Goal: Check status: Check status

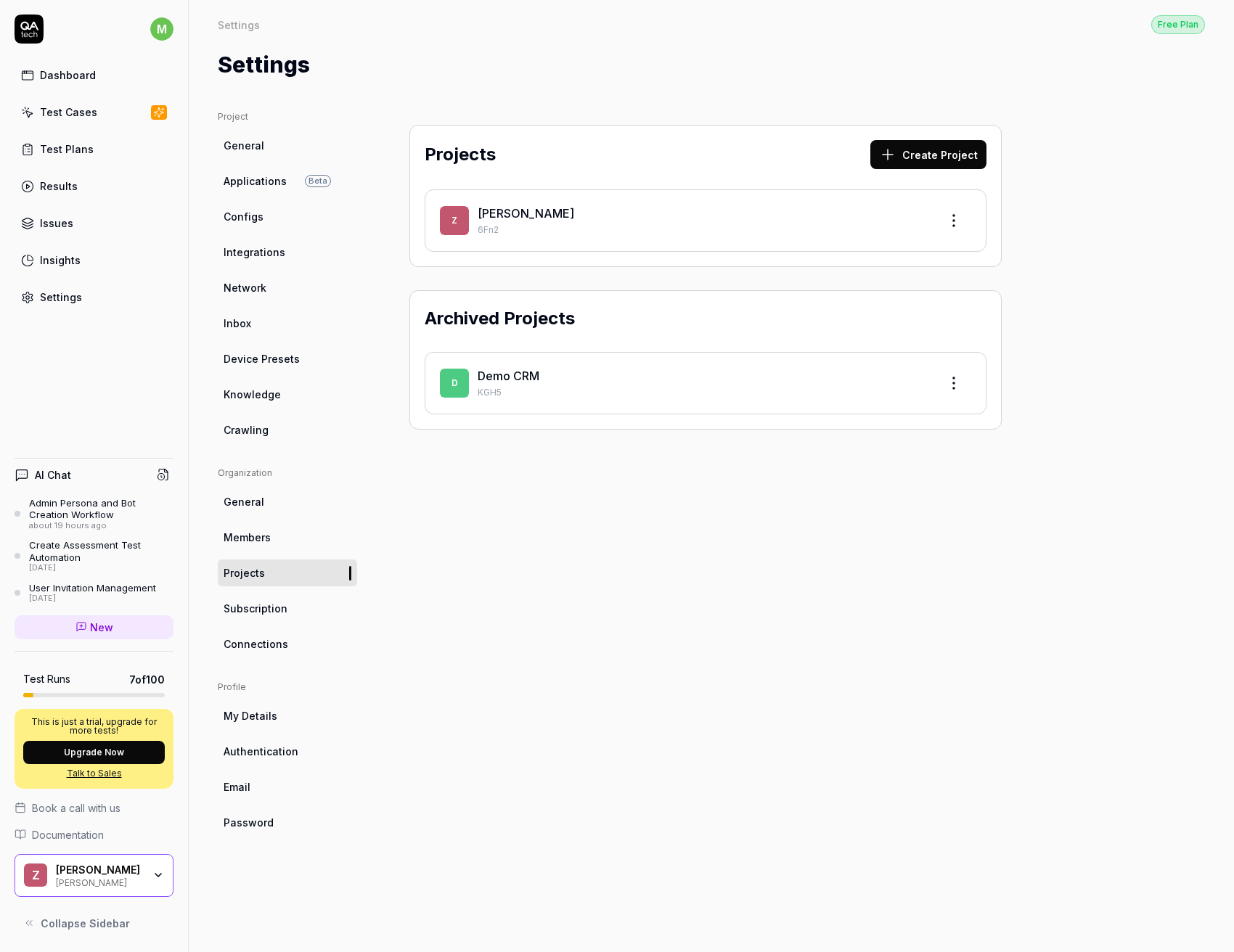
click at [579, 206] on div "[PERSON_NAME]" at bounding box center [702, 213] width 450 height 18
click at [468, 217] on span "Z" at bounding box center [454, 220] width 29 height 29
click at [82, 145] on div "Test Plans" at bounding box center [67, 149] width 54 height 15
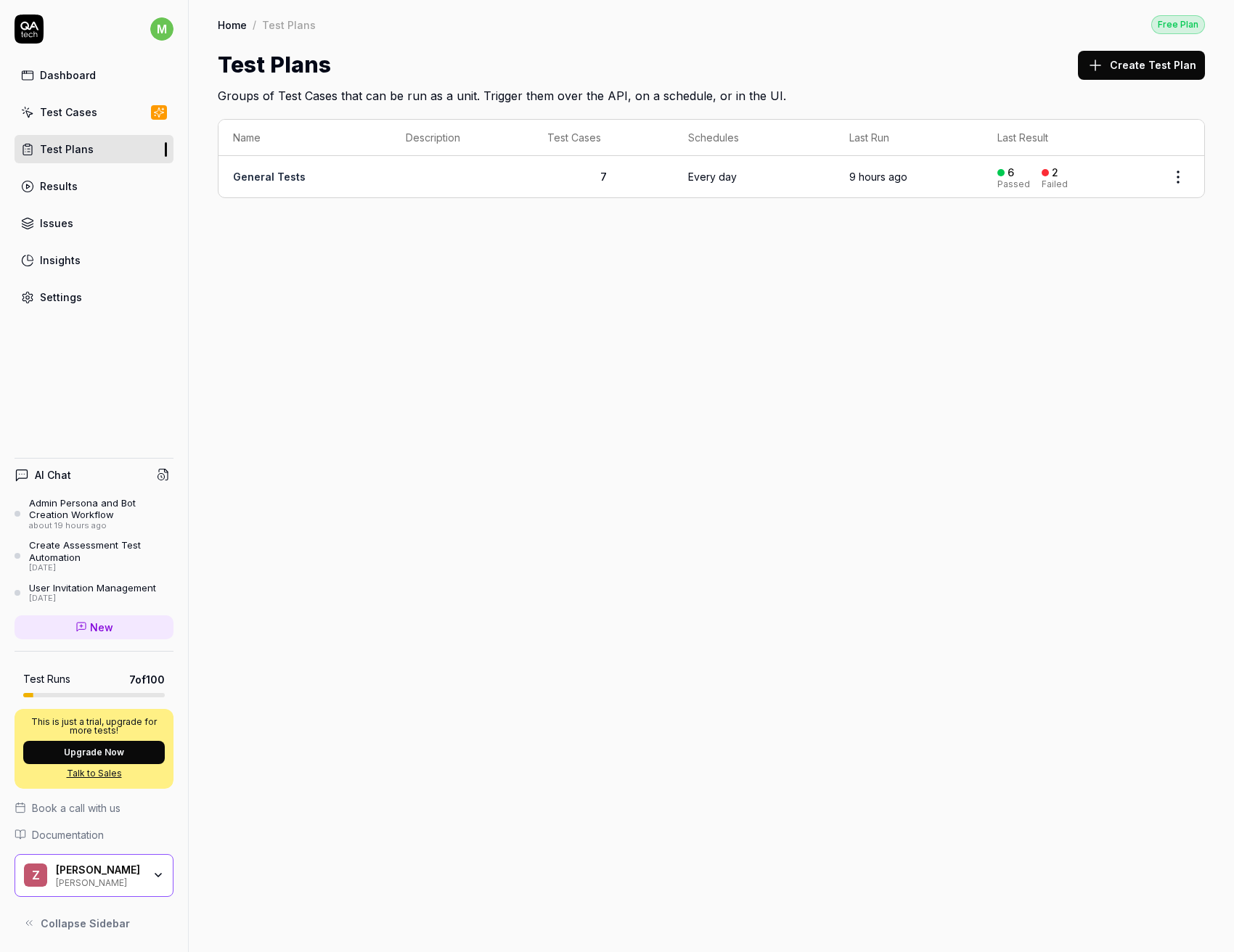
click at [784, 193] on td "Every day" at bounding box center [754, 177] width 162 height 41
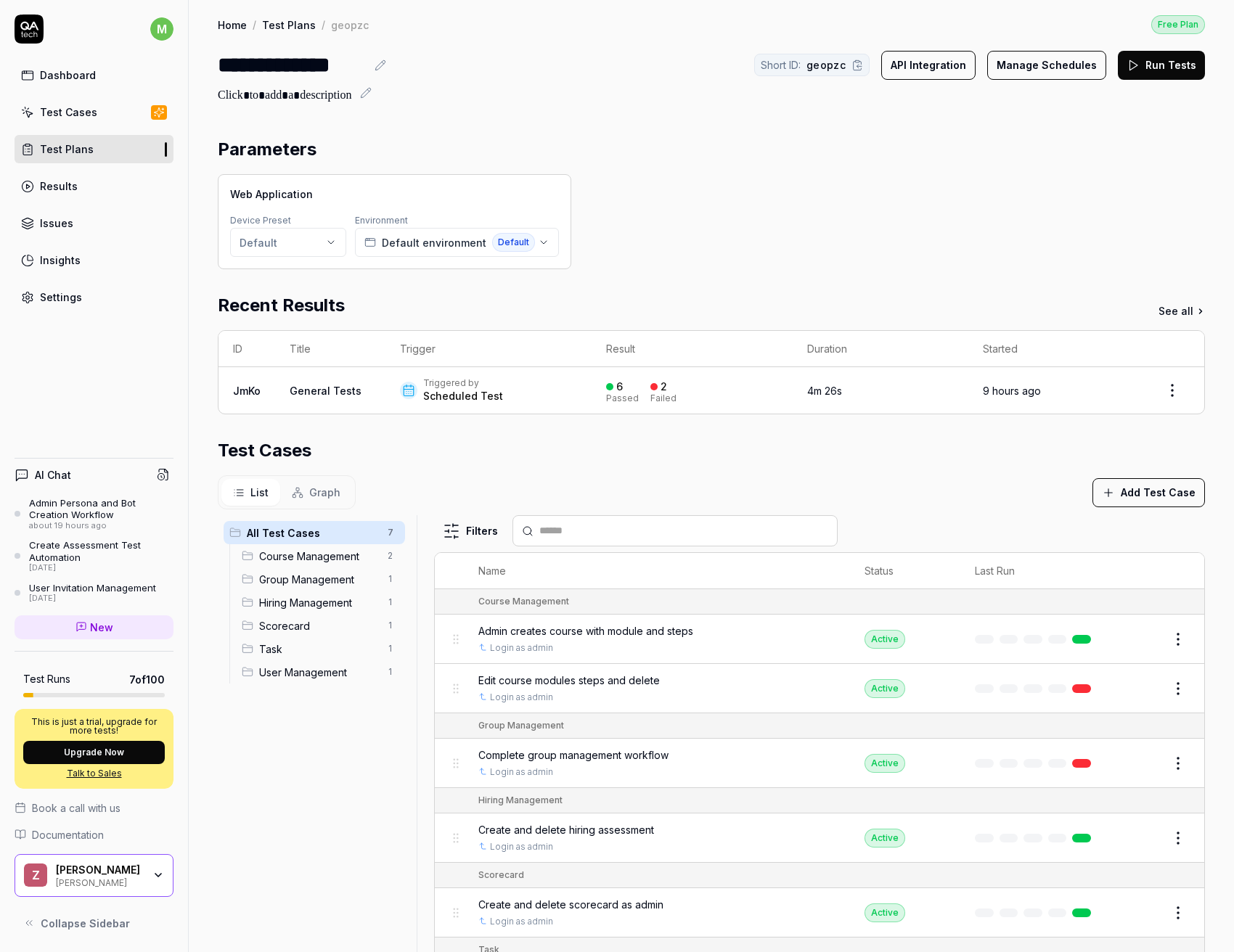
scroll to position [253, 0]
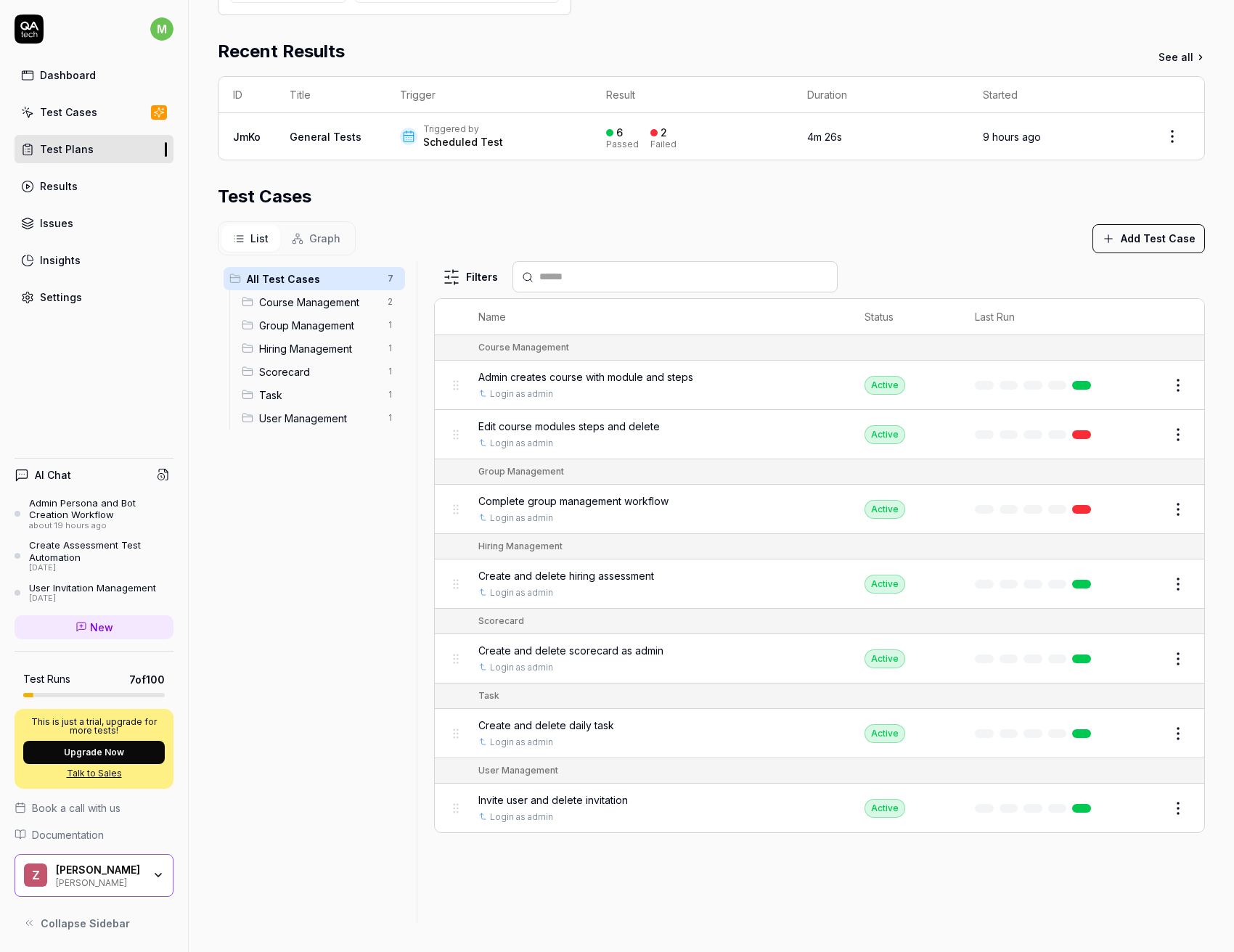
click at [326, 377] on span "Scorecard" at bounding box center [319, 372] width 120 height 15
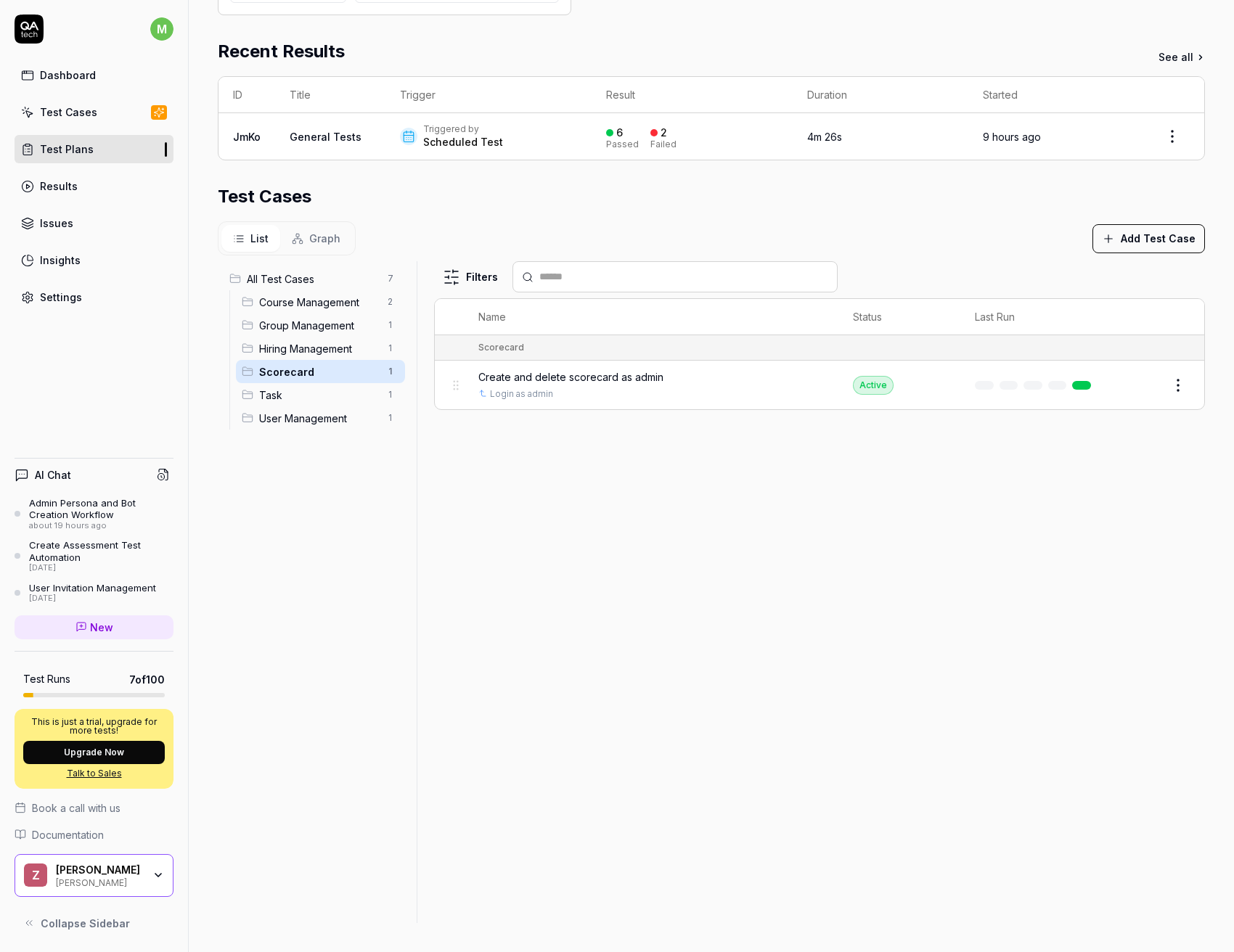
click at [555, 376] on span "Create and delete scorecard as admin" at bounding box center [570, 376] width 185 height 15
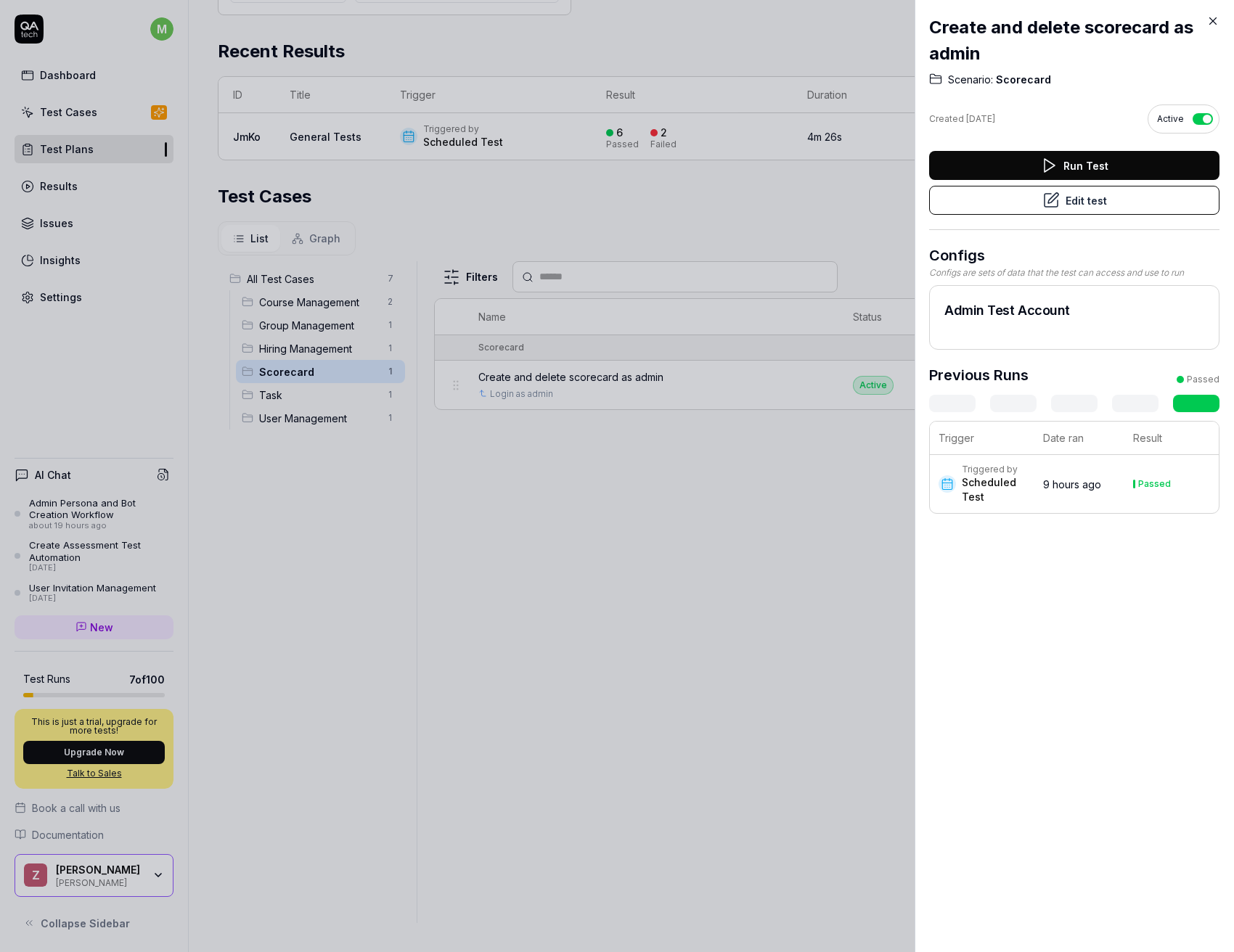
click at [1008, 497] on div "Scheduled Test" at bounding box center [995, 489] width 67 height 29
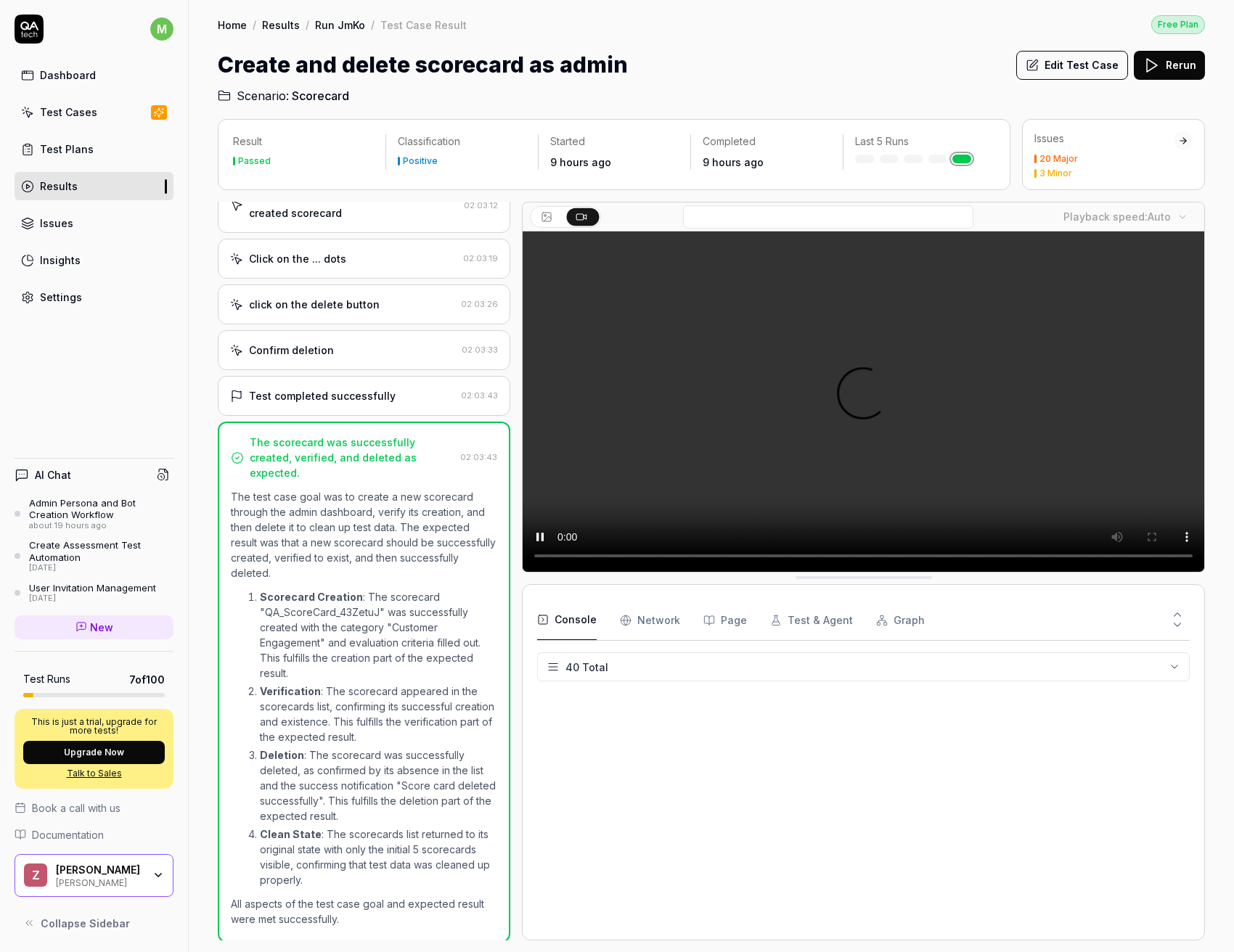
scroll to position [1173, 0]
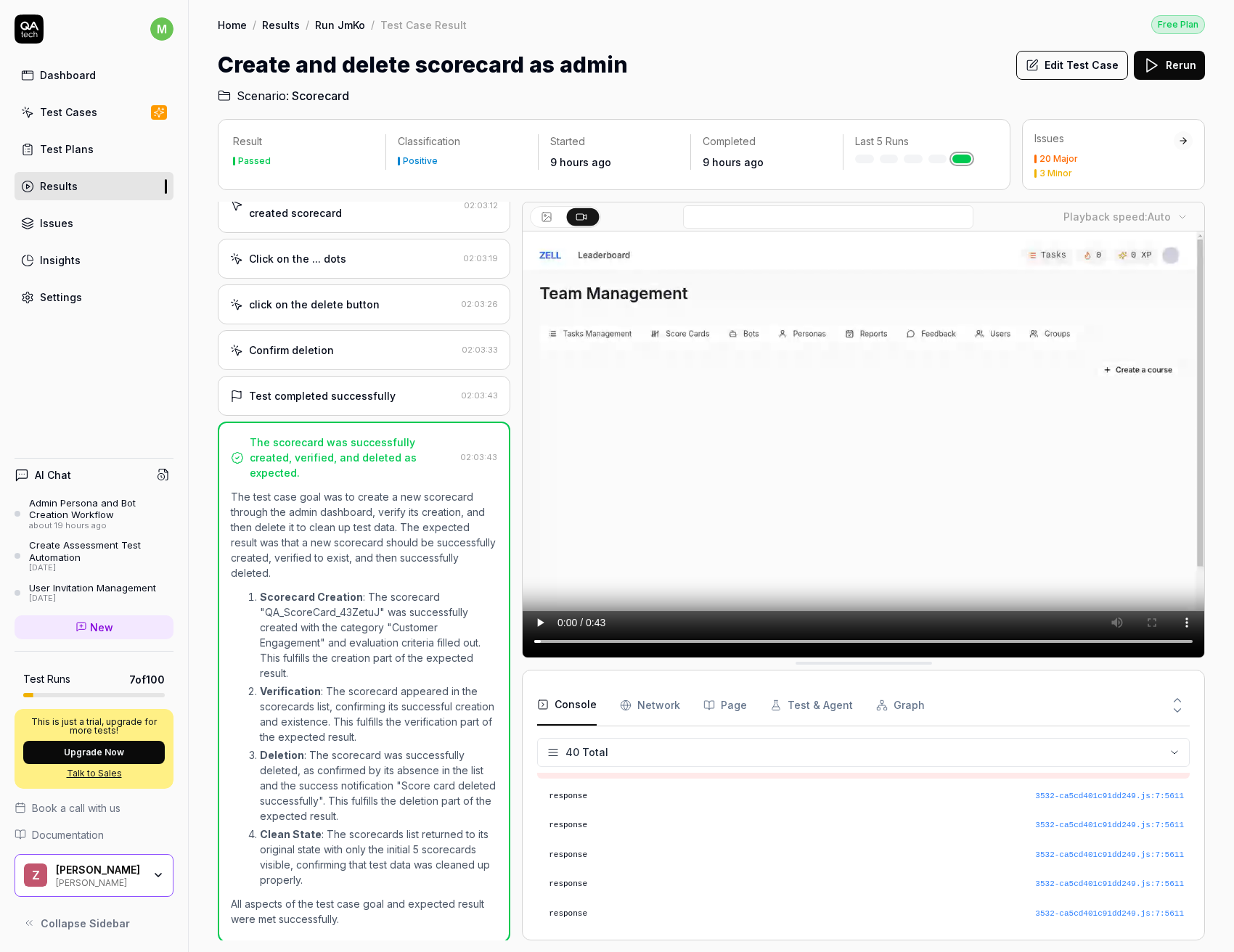
click at [338, 700] on p "Verification : The scorecard appeared in the scorecards list, confirming its su…" at bounding box center [378, 714] width 238 height 61
click at [415, 624] on p "Scorecard Creation : The scorecard "QA_ScoreCard_43ZetuJ" was successfully crea…" at bounding box center [378, 634] width 238 height 91
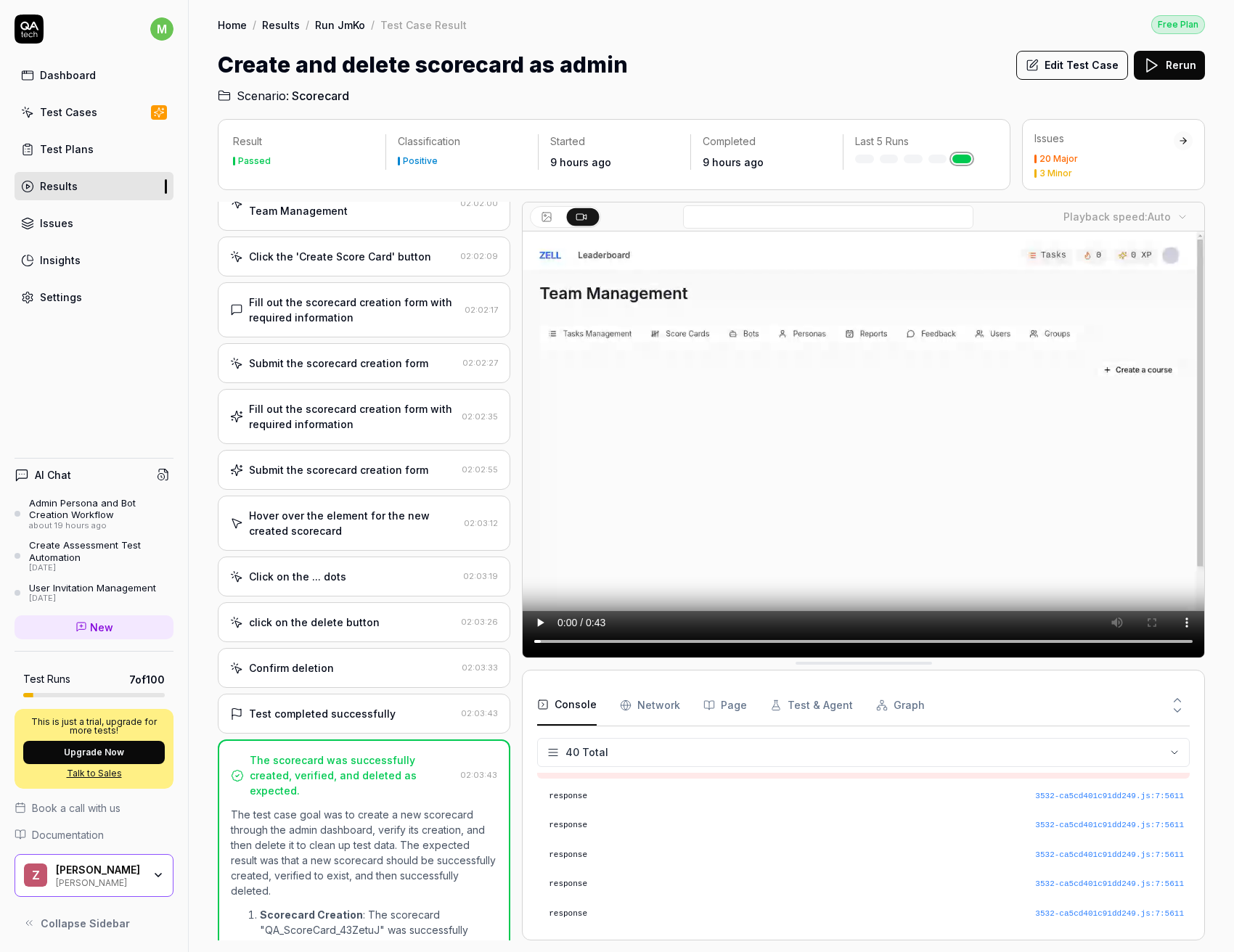
scroll to position [0, 0]
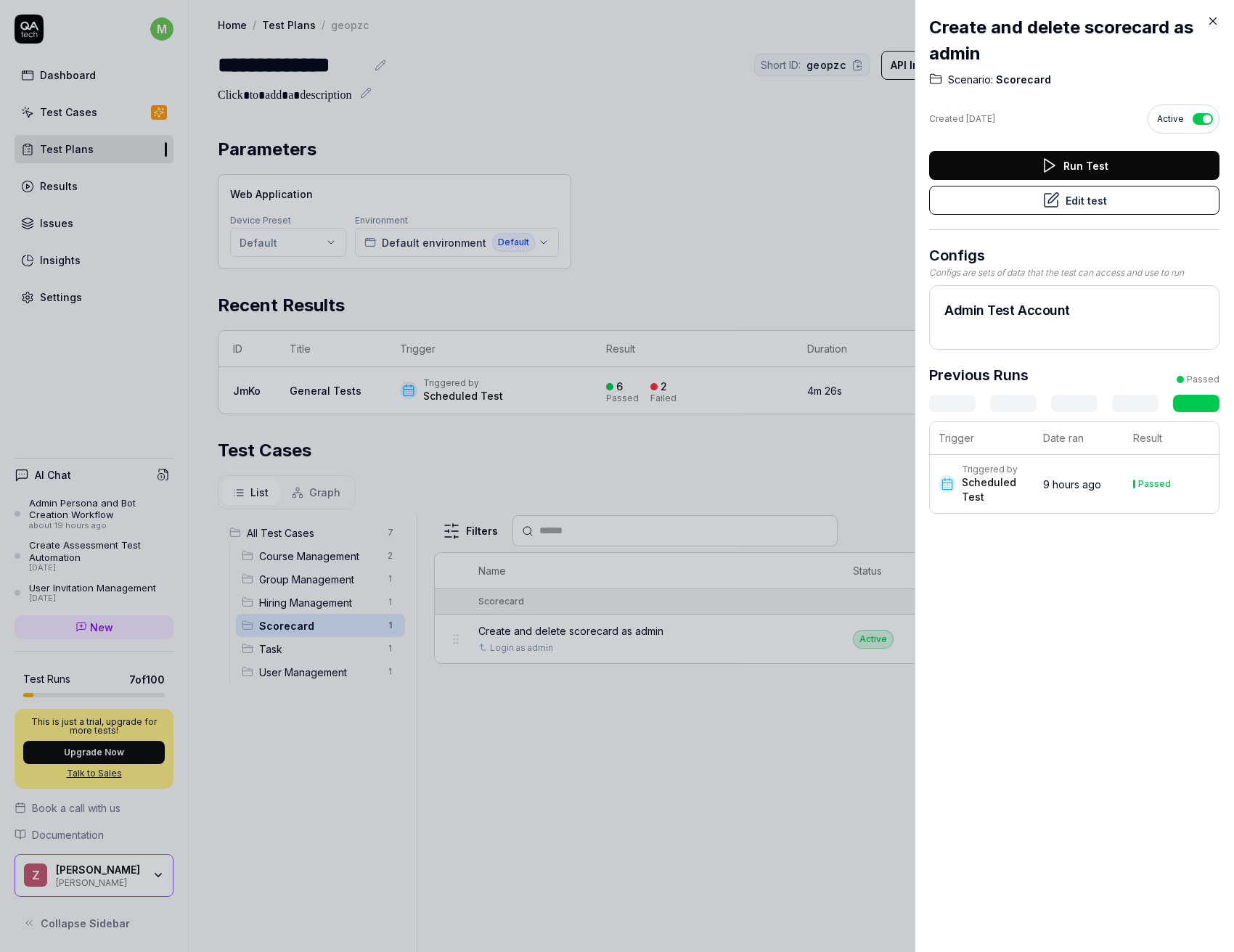
click at [1213, 11] on div "Create and delete scorecard as admin Scenario: Scorecard Created [DATE] Active …" at bounding box center [1073, 264] width 290 height 529
click at [1211, 24] on icon at bounding box center [1212, 21] width 13 height 13
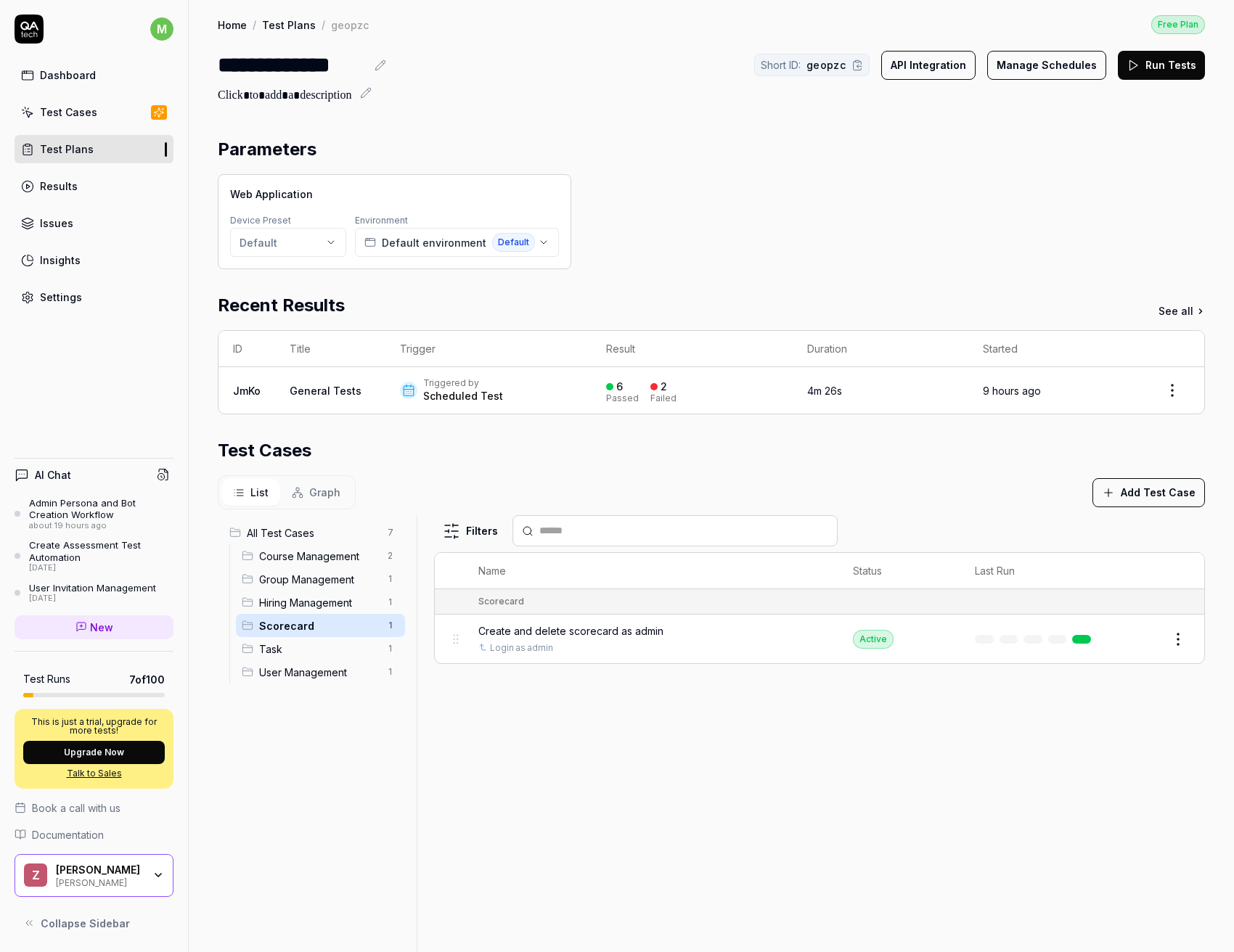
click at [671, 396] on div "6 Passed 2 Failed" at bounding box center [691, 391] width 172 height 24
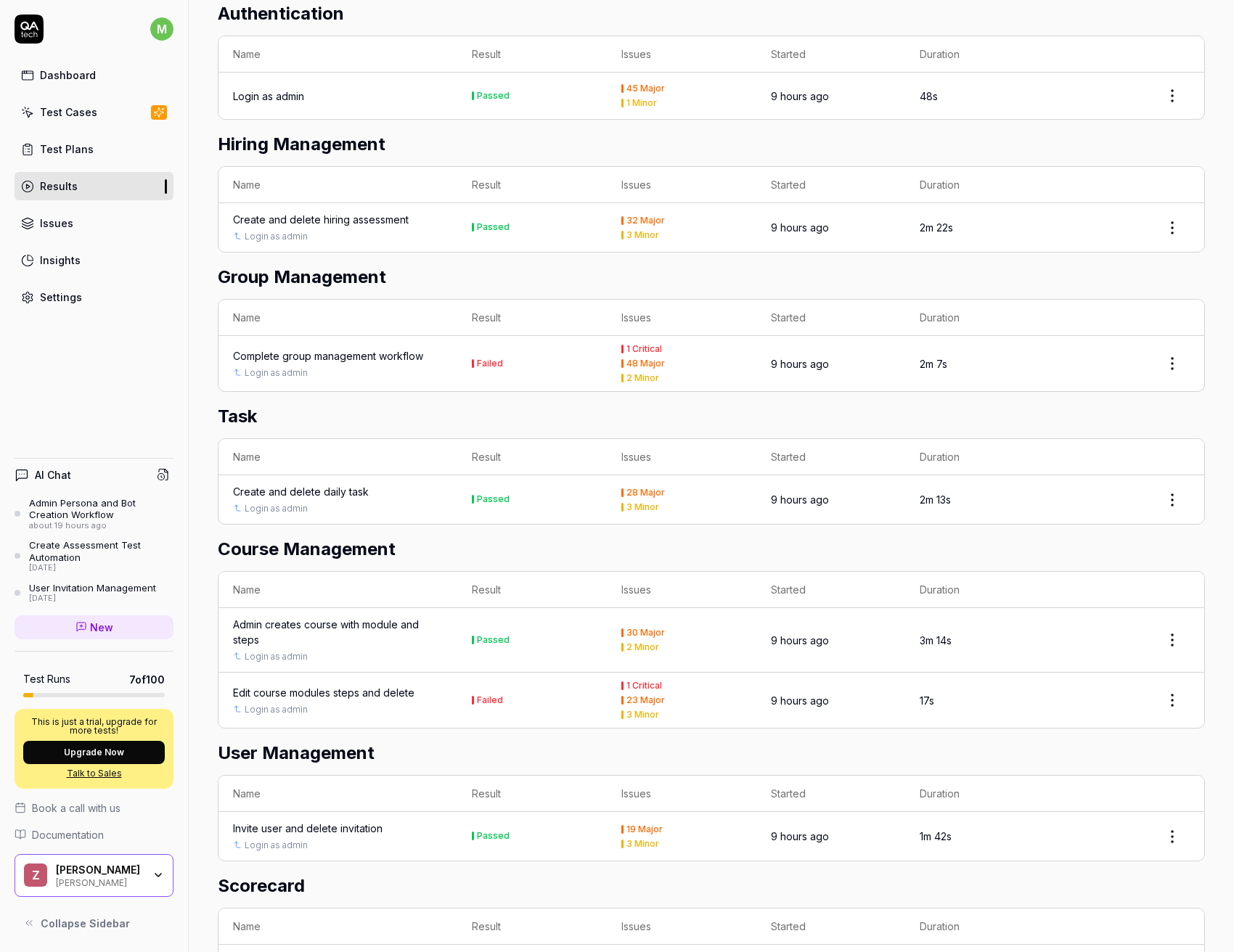
scroll to position [378, 0]
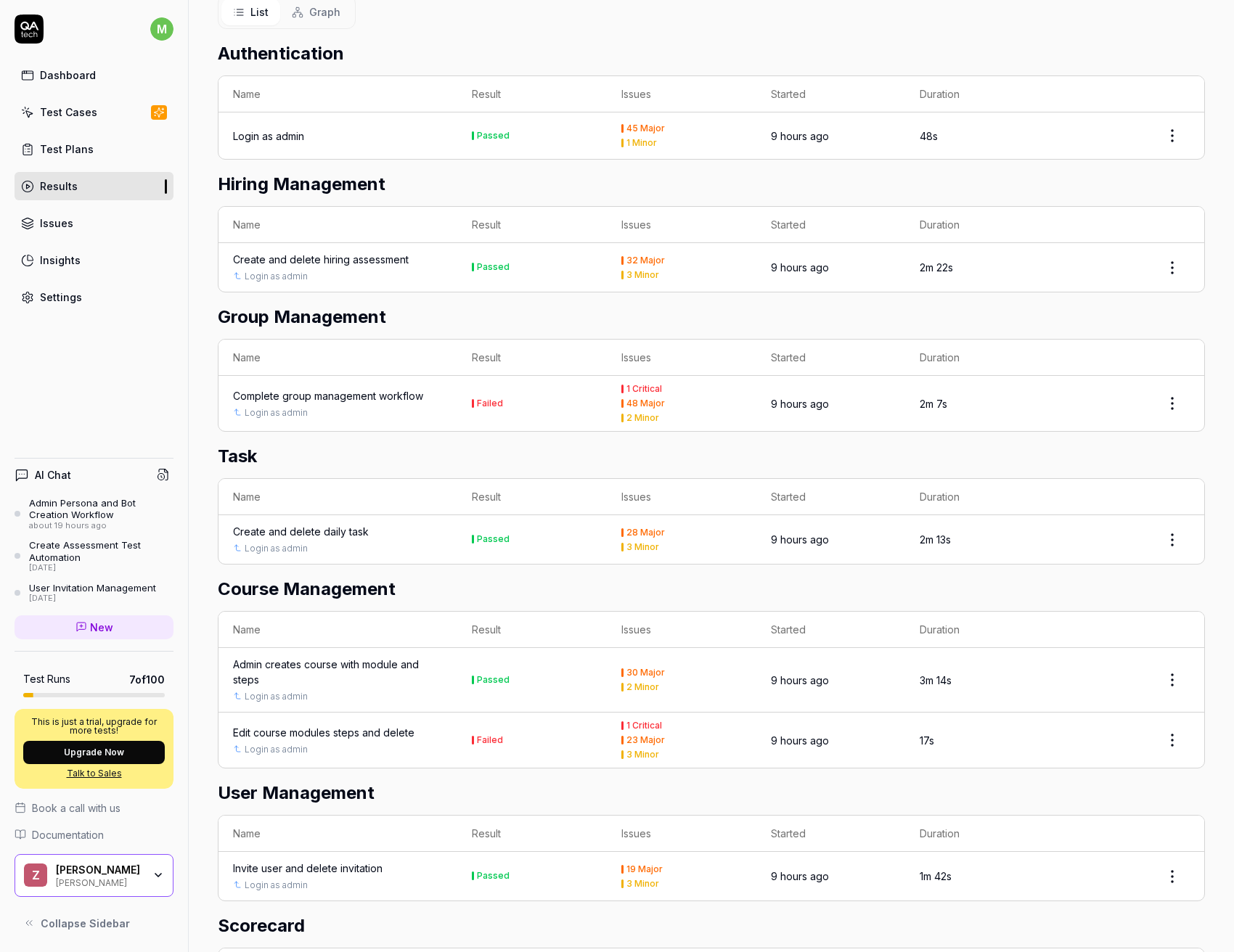
click at [807, 394] on td "9 hours ago" at bounding box center [830, 403] width 149 height 55
click at [1171, 407] on html "m Dashboard Test Cases Test Plans Results Issues Insights Settings AI Chat Admi…" at bounding box center [617, 476] width 1234 height 952
click at [488, 388] on html "m Dashboard Test Cases Test Plans Results Issues Insights Settings AI Chat Admi…" at bounding box center [617, 476] width 1234 height 952
click at [482, 404] on div "Failed" at bounding box center [490, 403] width 26 height 8
click at [315, 401] on div "Complete group management workflow" at bounding box center [328, 395] width 190 height 15
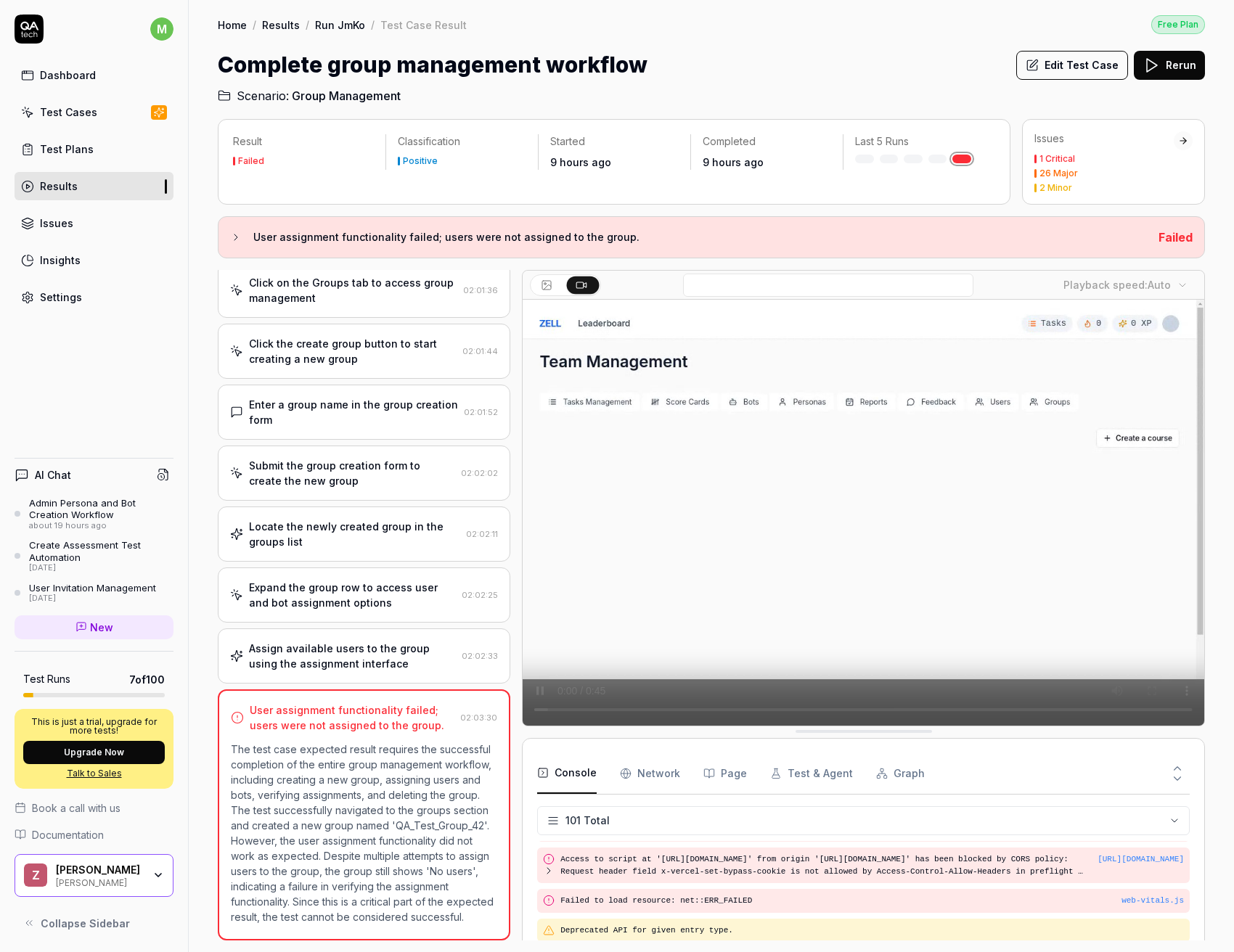
scroll to position [3138, 0]
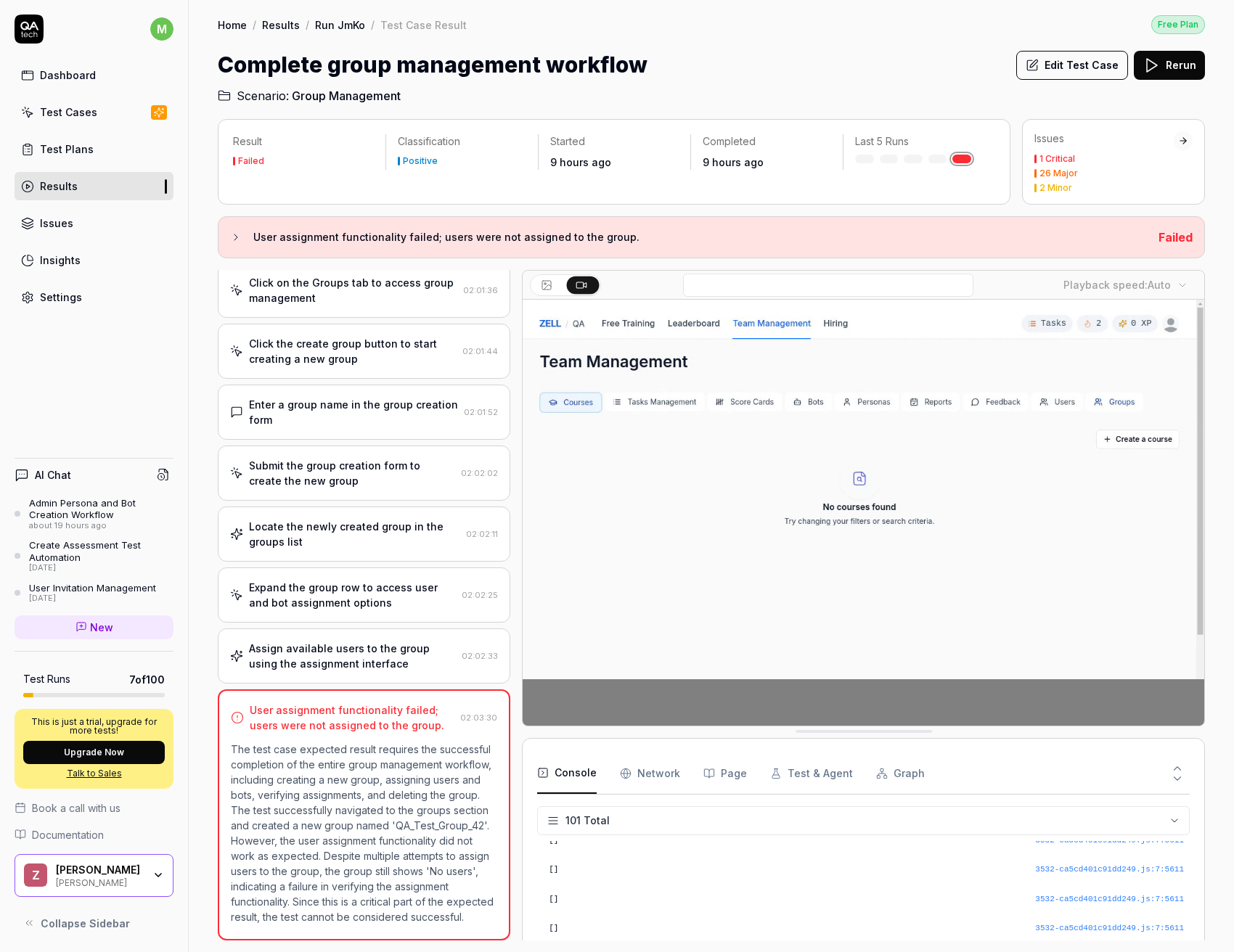
click at [382, 647] on div "Assign available users to the group using the assignment interface" at bounding box center [352, 655] width 207 height 30
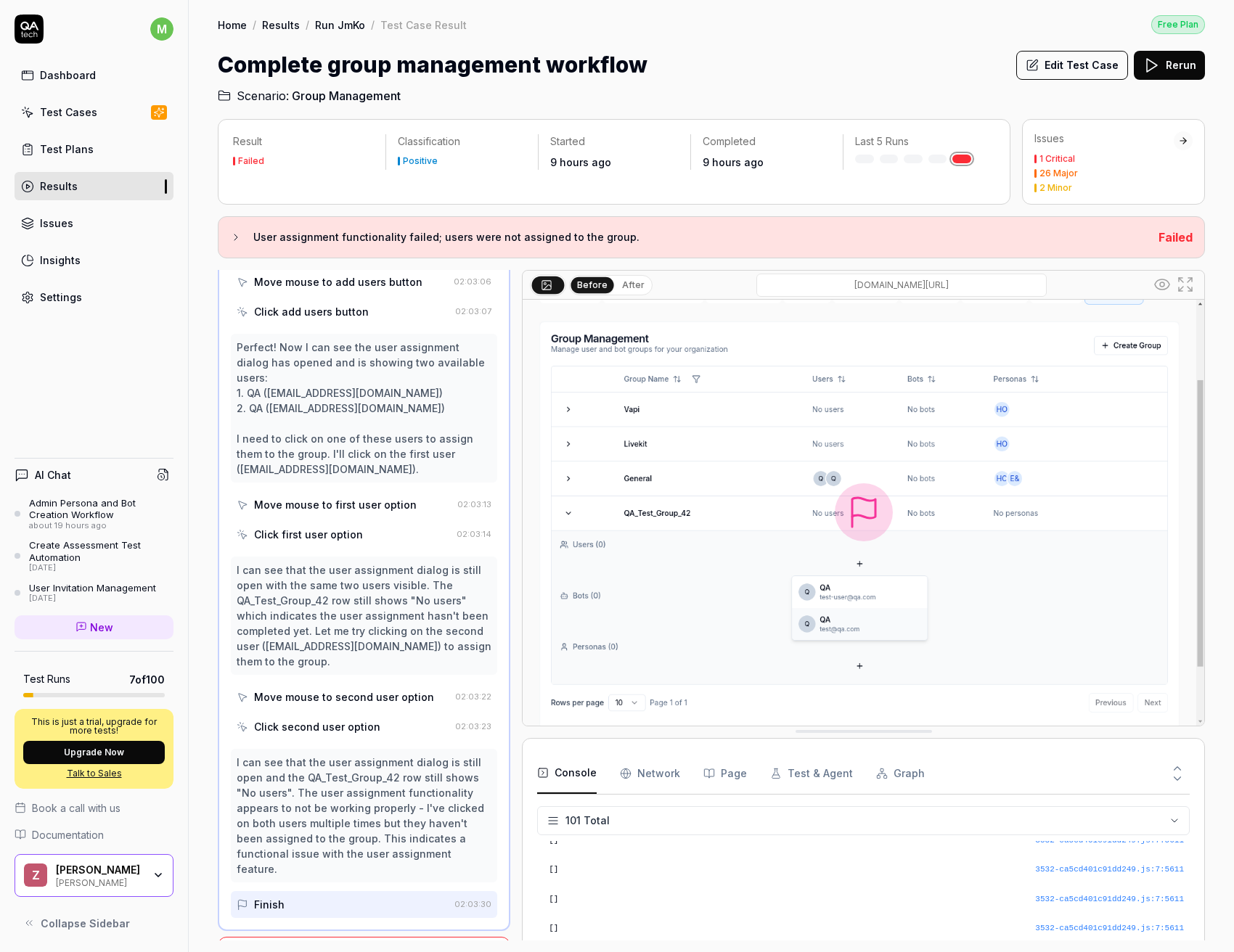
scroll to position [1493, 0]
